Goal: Navigation & Orientation: Find specific page/section

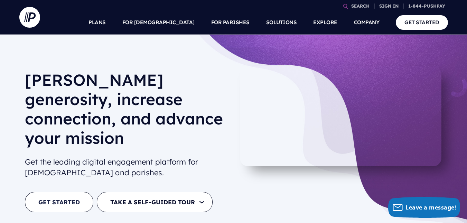
click at [65, 192] on link "GET STARTED" at bounding box center [59, 202] width 68 height 20
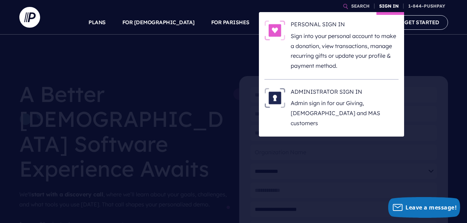
click at [386, 6] on link "SIGN IN" at bounding box center [388, 6] width 25 height 12
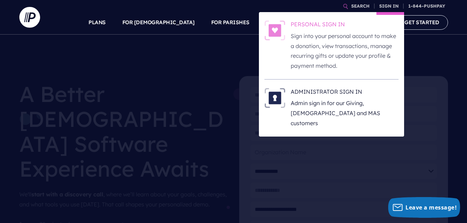
click at [319, 21] on h6 "PERSONAL SIGN IN" at bounding box center [345, 25] width 108 height 10
